Goal: Information Seeking & Learning: Learn about a topic

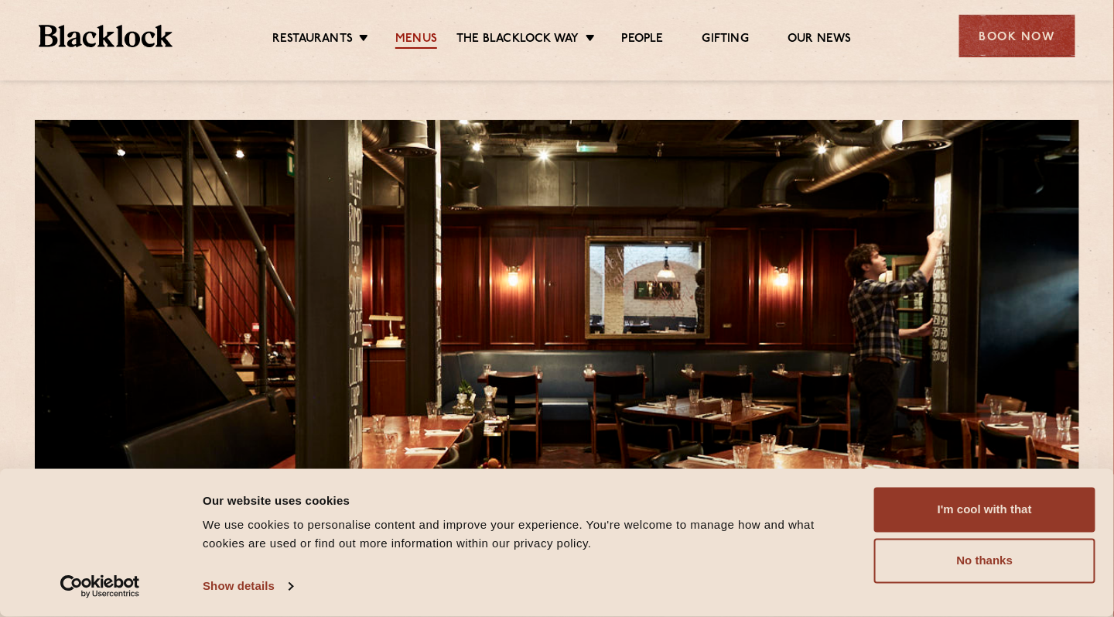
click at [412, 42] on link "Menus" at bounding box center [416, 40] width 42 height 17
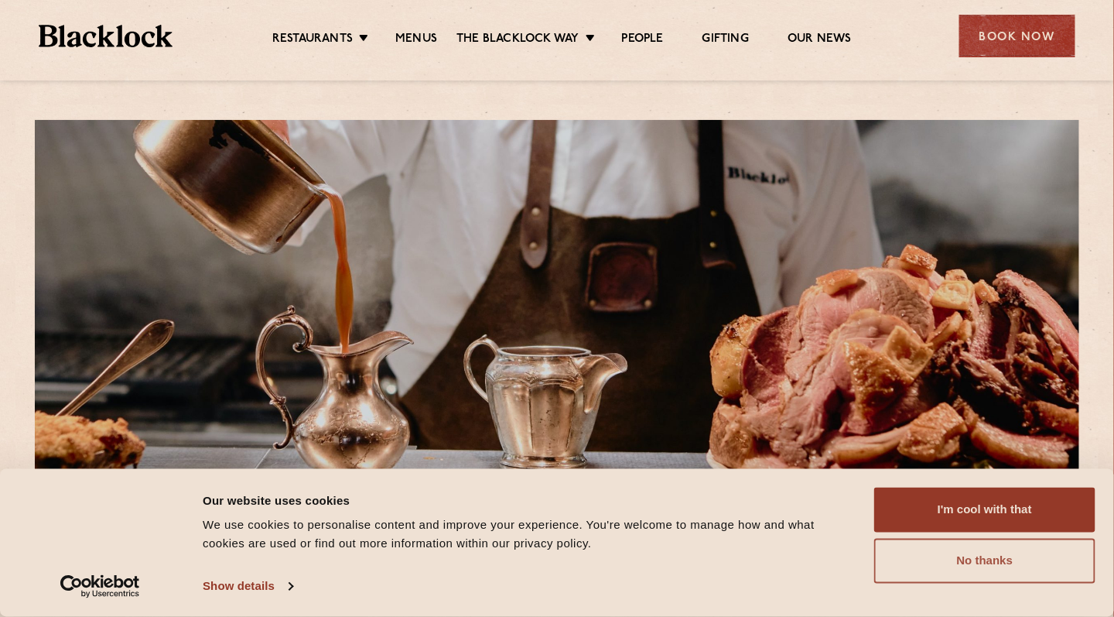
click at [988, 560] on button "No thanks" at bounding box center [985, 561] width 221 height 45
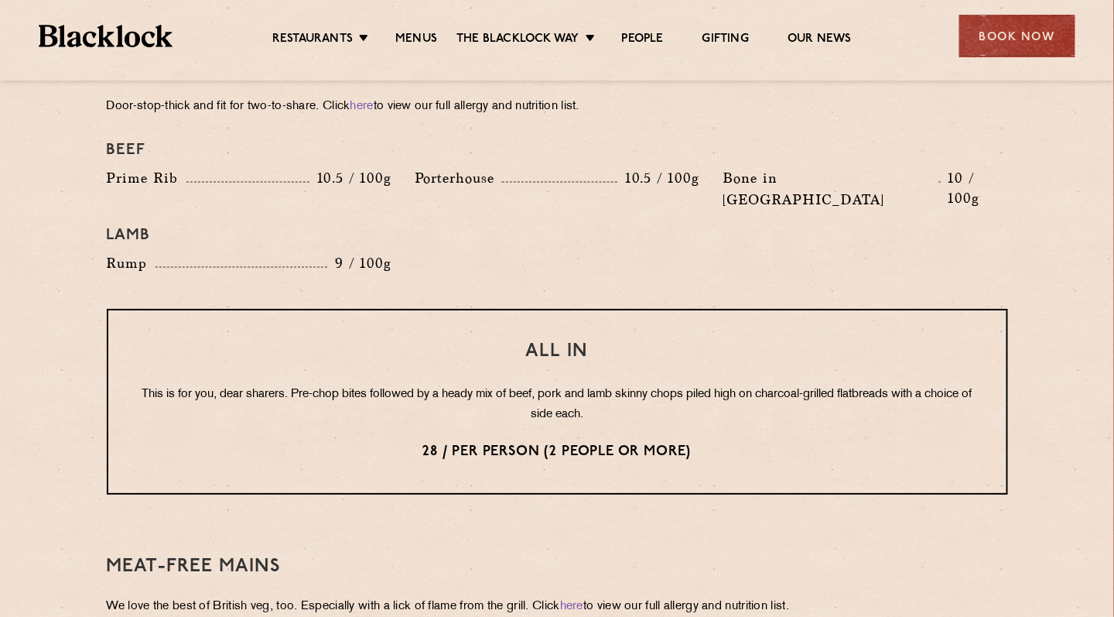
scroll to position [1771, 0]
